Goal: Navigation & Orientation: Find specific page/section

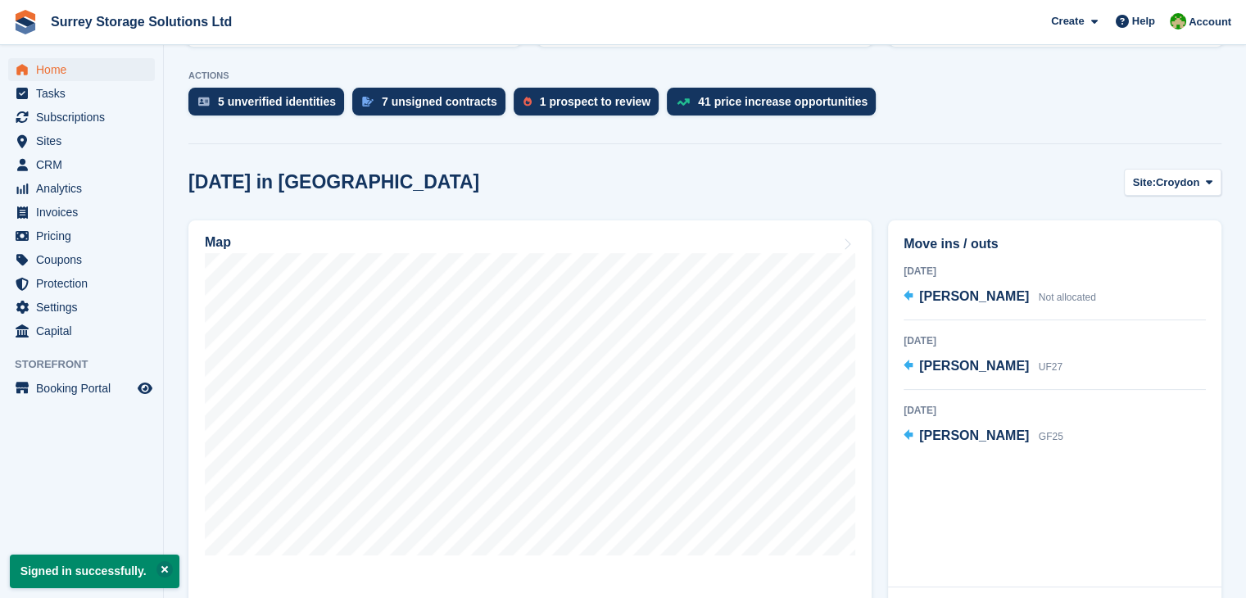
scroll to position [319, 0]
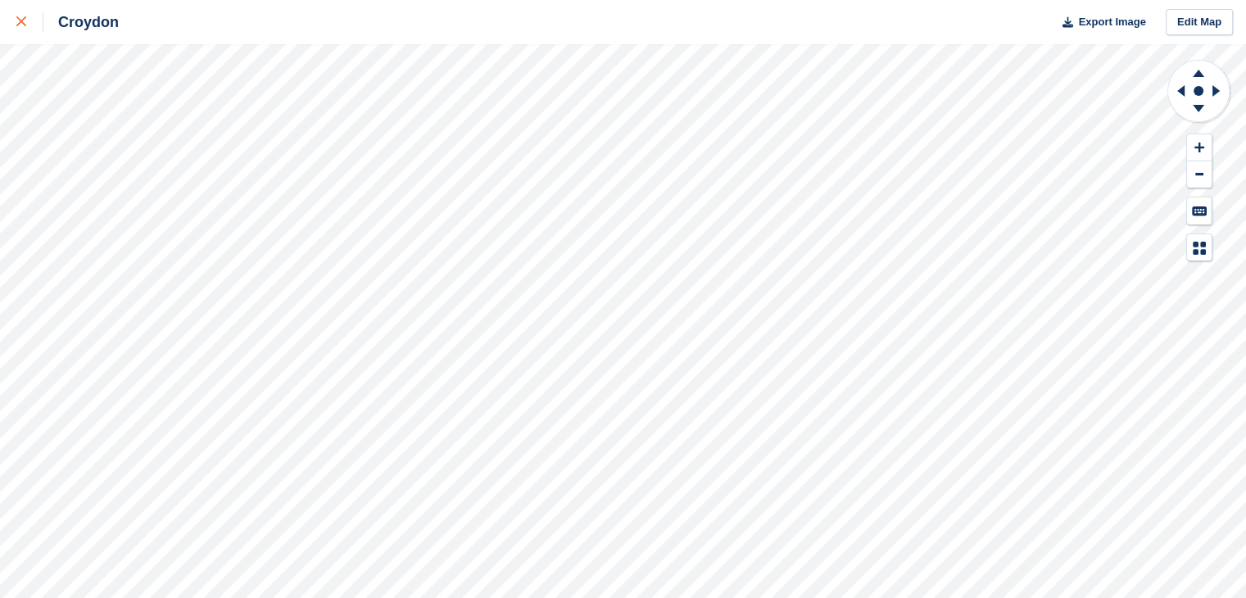
click at [26, 24] on div at bounding box center [29, 22] width 27 height 20
